Goal: Transaction & Acquisition: Purchase product/service

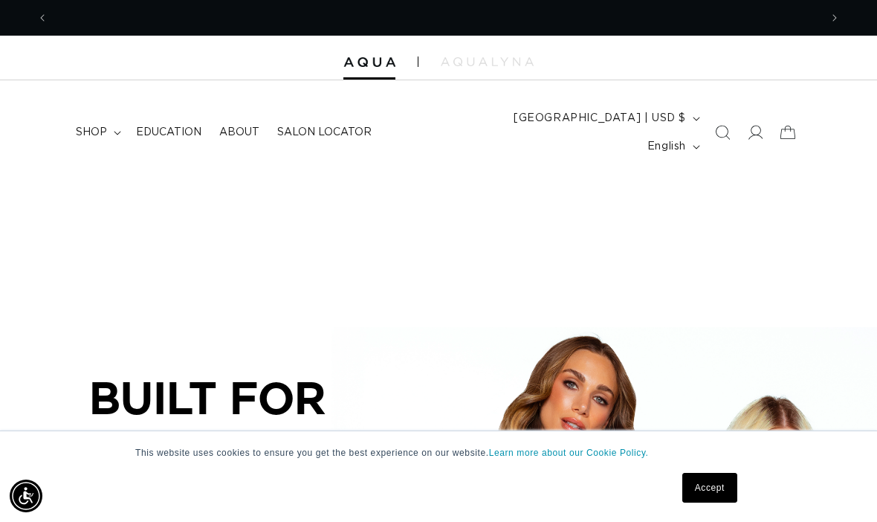
scroll to position [0, 772]
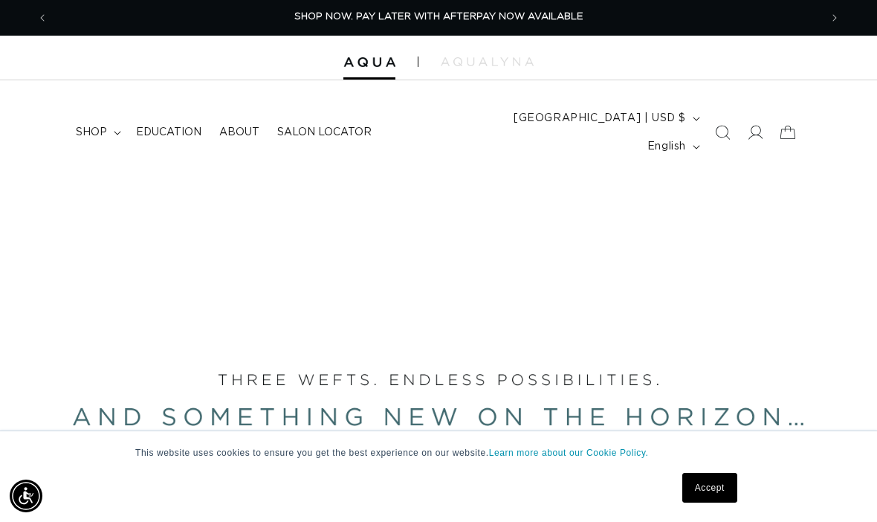
click at [118, 126] on summary "shop" at bounding box center [97, 132] width 60 height 31
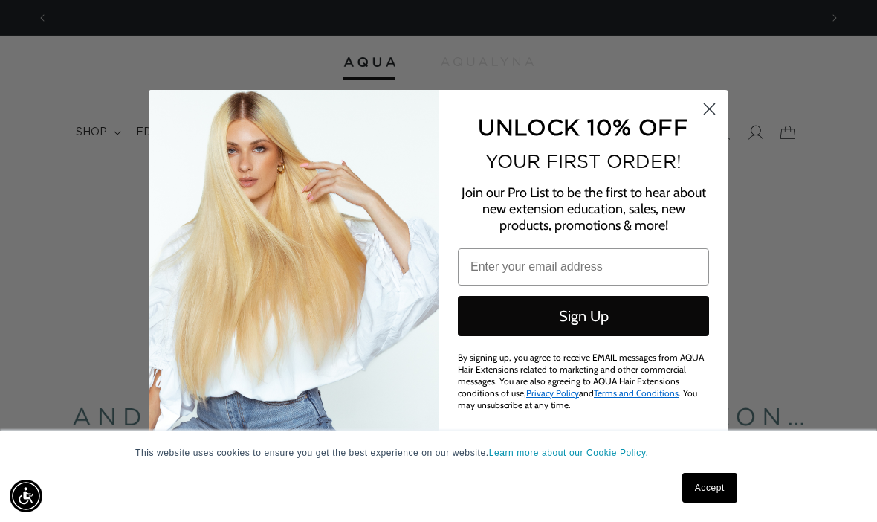
scroll to position [0, 0]
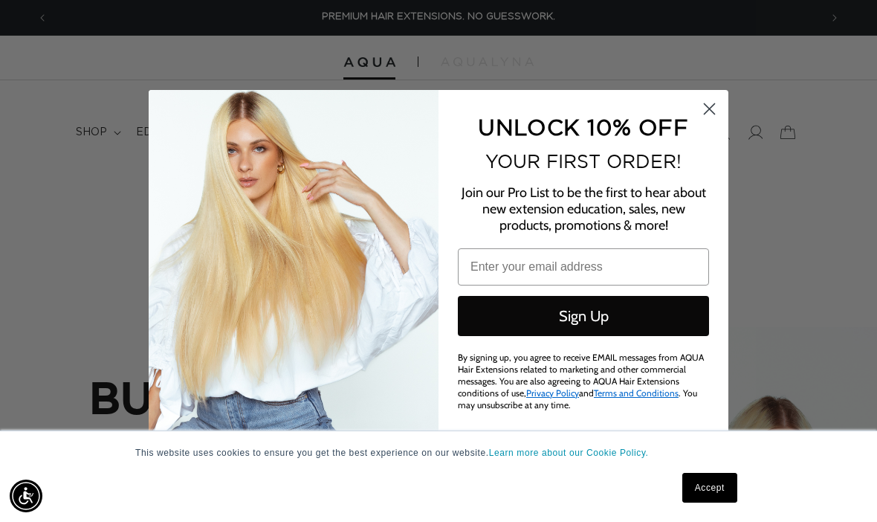
click at [715, 104] on circle "Close dialog" at bounding box center [709, 108] width 25 height 25
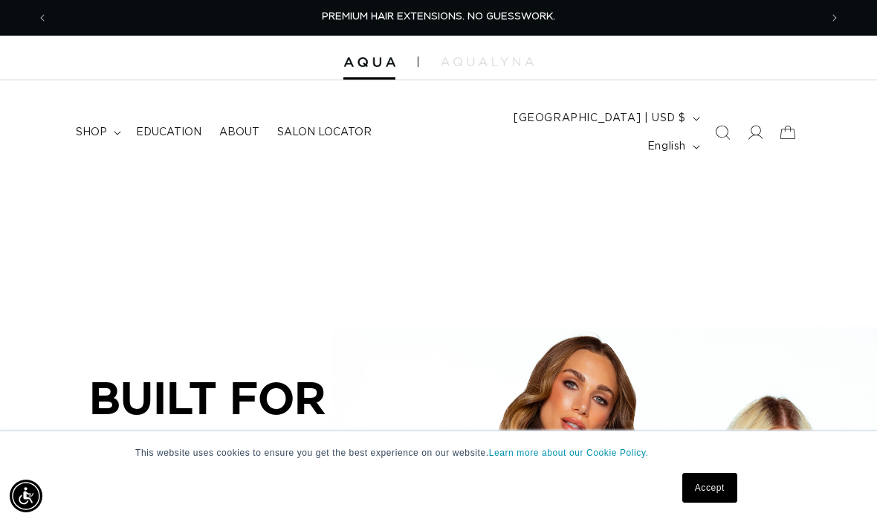
click at [118, 117] on summary "shop" at bounding box center [97, 132] width 60 height 31
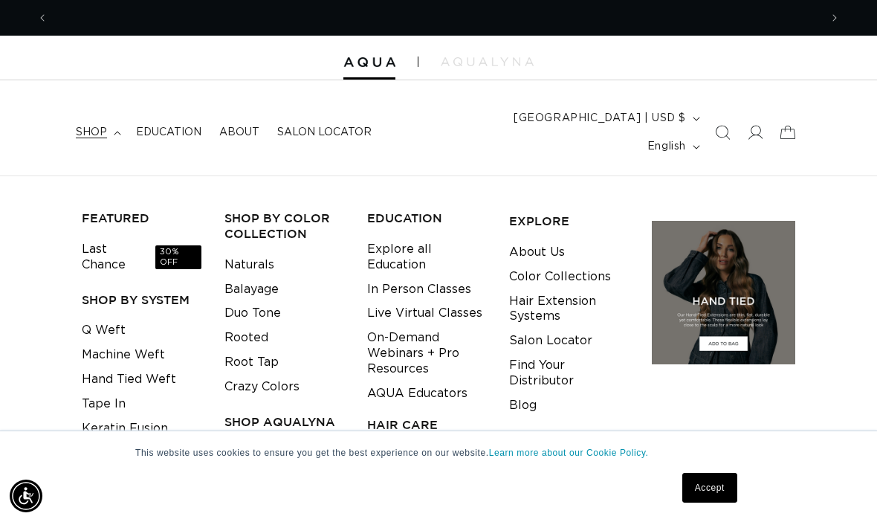
scroll to position [0, 772]
click at [115, 318] on link "Q Weft" at bounding box center [104, 330] width 44 height 25
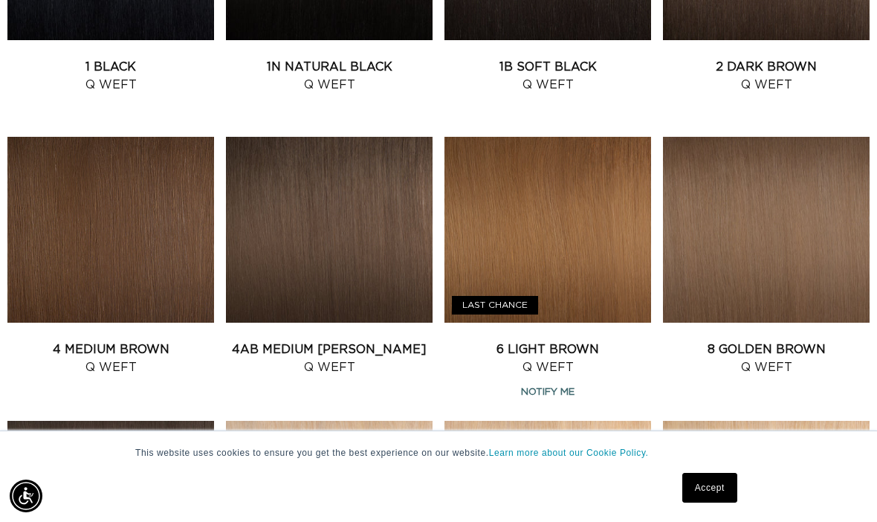
scroll to position [0, 772]
click at [129, 341] on link "4 Medium Brown Q Weft" at bounding box center [110, 359] width 207 height 36
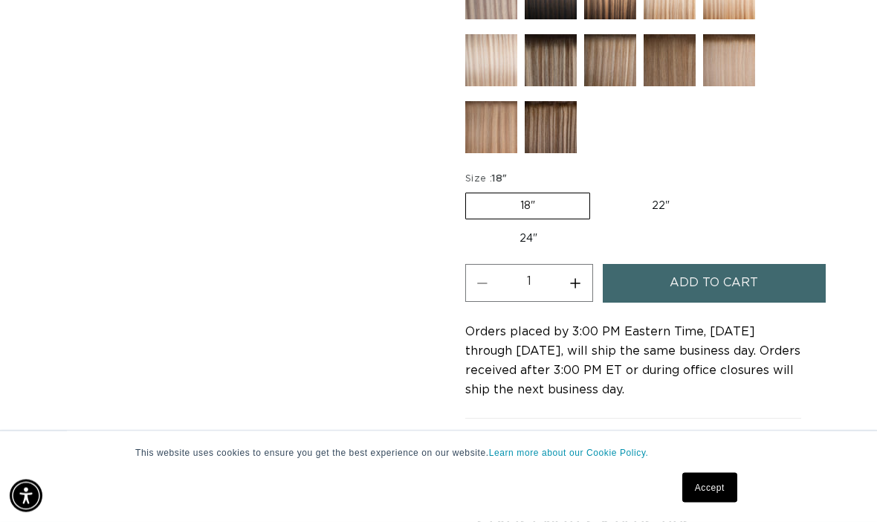
scroll to position [903, 0]
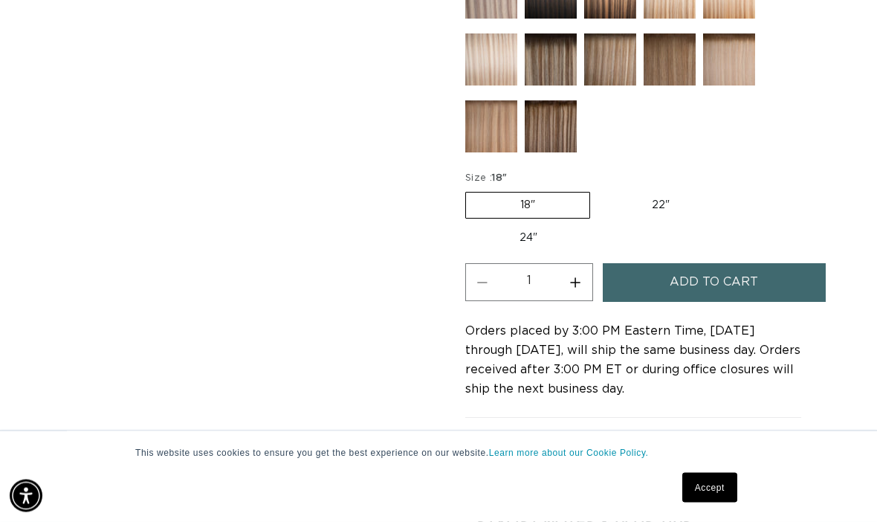
click at [735, 264] on span "Add to cart" at bounding box center [714, 283] width 88 height 38
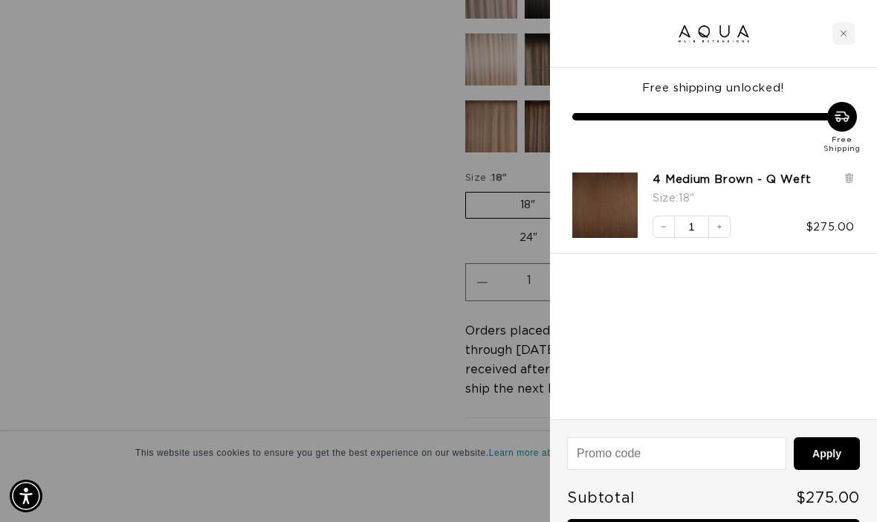
scroll to position [0, 1544]
click at [853, 36] on div "Close cart" at bounding box center [844, 33] width 22 height 22
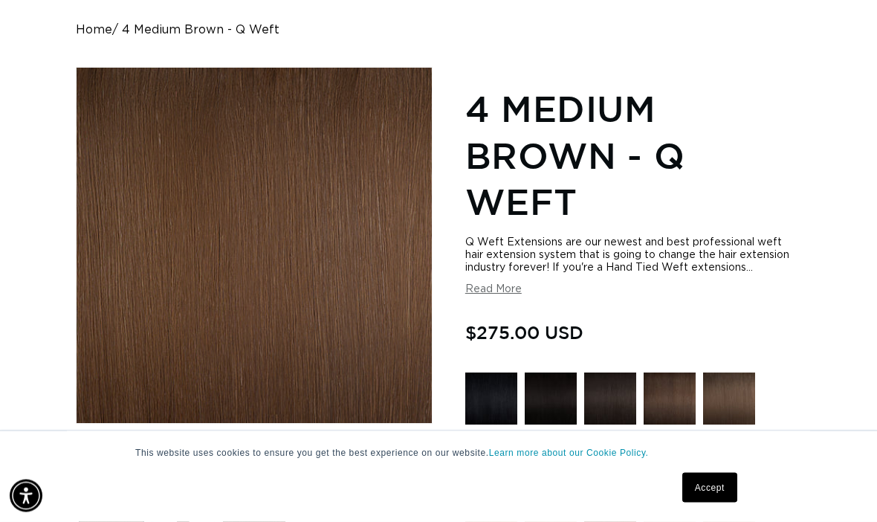
scroll to position [0, 0]
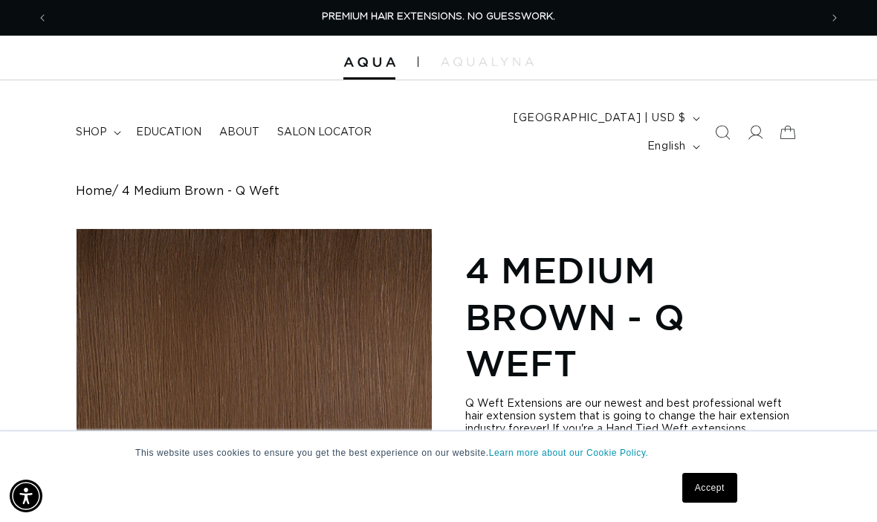
click at [117, 125] on summary "shop" at bounding box center [97, 132] width 60 height 31
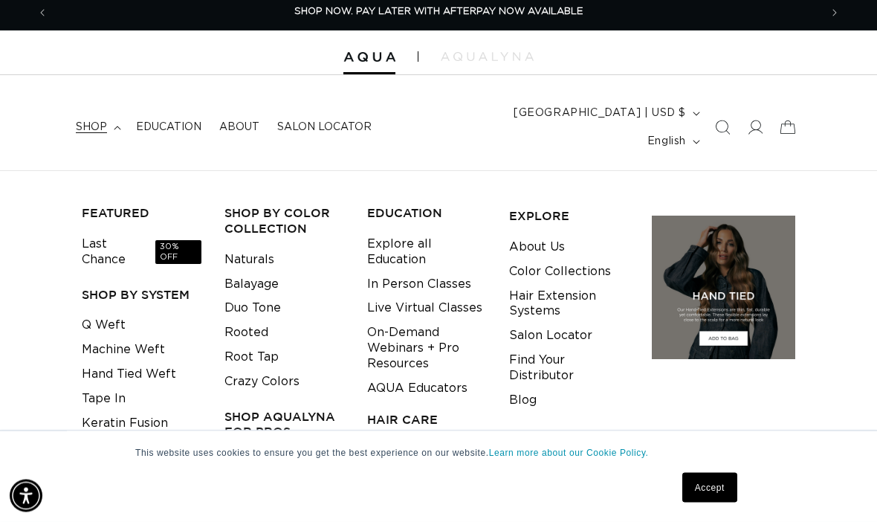
scroll to position [5, 0]
click at [123, 362] on link "Hand Tied Weft" at bounding box center [129, 374] width 94 height 25
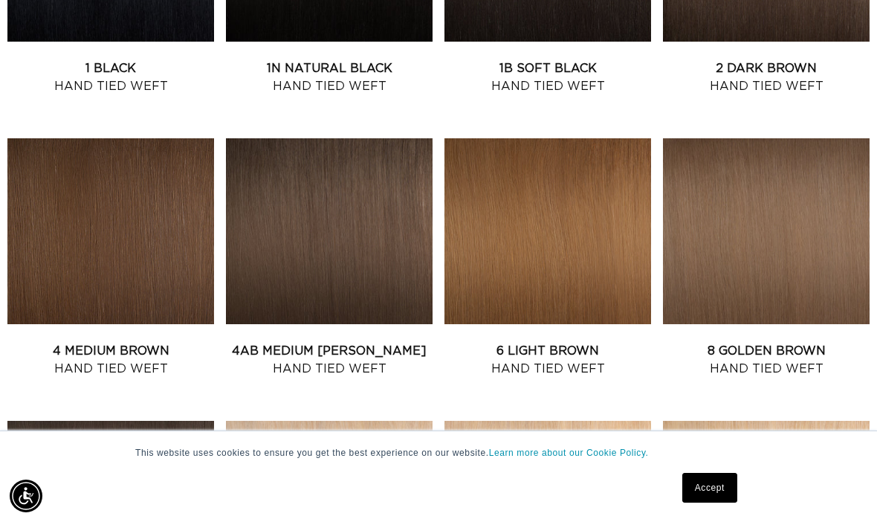
scroll to position [767, 0]
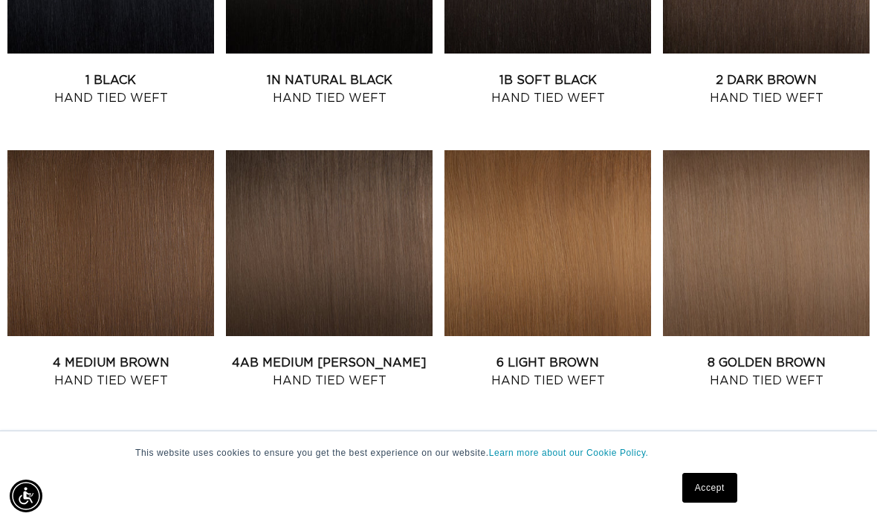
click at [108, 354] on link "4 Medium Brown Hand Tied Weft" at bounding box center [110, 372] width 207 height 36
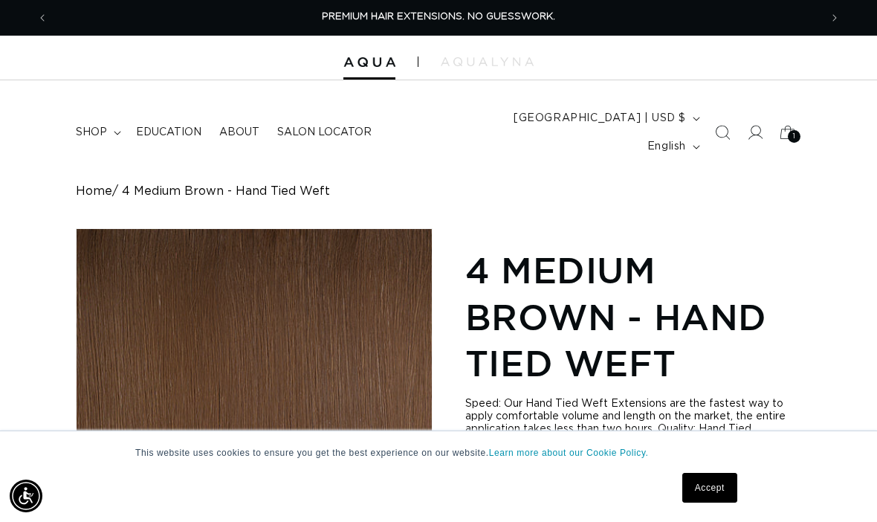
click at [789, 130] on div "1 1" at bounding box center [794, 136] width 13 height 13
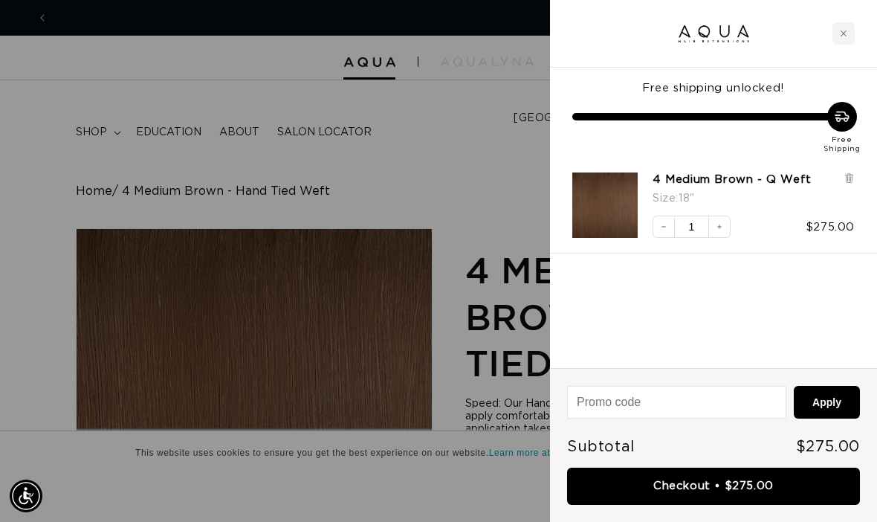
scroll to position [0, 772]
click at [742, 491] on link "Checkout • $275.00" at bounding box center [713, 487] width 293 height 38
